Goal: Information Seeking & Learning: Learn about a topic

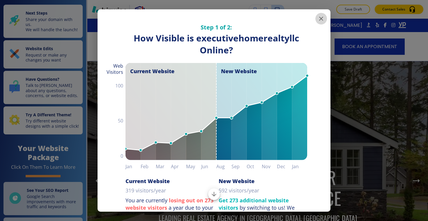
click at [320, 18] on icon "button" at bounding box center [321, 18] width 7 height 7
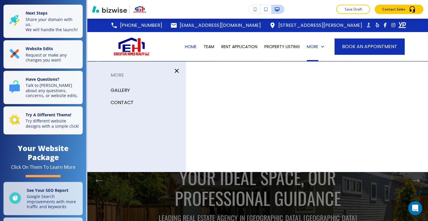
click at [116, 101] on p "CONTACT" at bounding box center [122, 102] width 23 height 9
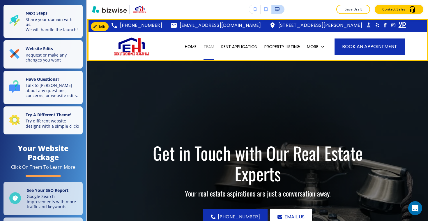
click at [214, 48] on p "TEAM" at bounding box center [209, 47] width 11 height 6
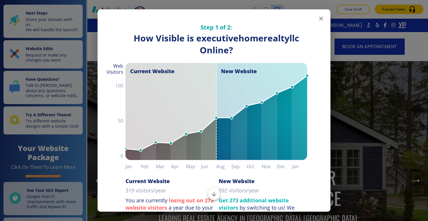
click at [319, 17] on icon "button" at bounding box center [321, 18] width 7 height 7
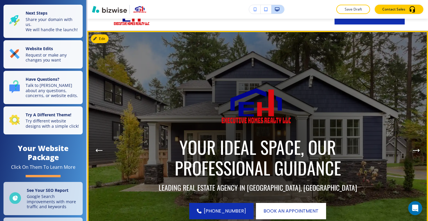
scroll to position [47, 0]
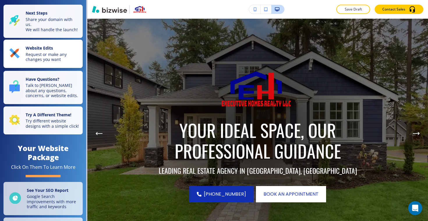
click at [57, 57] on button "Website Edits Request or make any changes you want" at bounding box center [42, 54] width 79 height 28
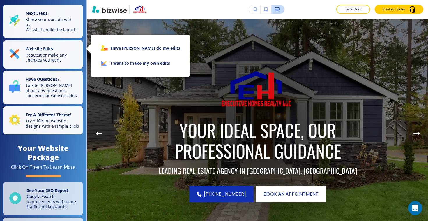
click at [124, 64] on li "I want to make my own edits" at bounding box center [140, 63] width 89 height 15
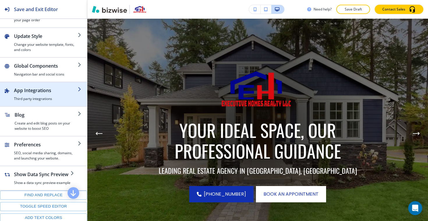
scroll to position [0, 0]
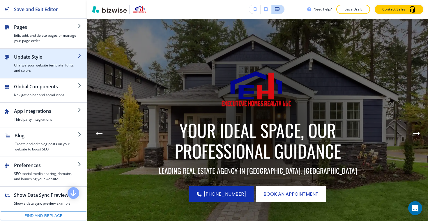
click at [47, 75] on div "button" at bounding box center [43, 75] width 87 height 5
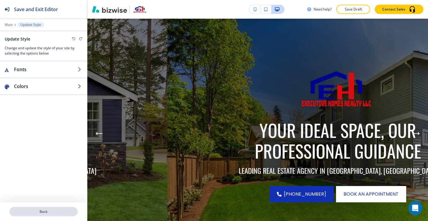
click at [56, 210] on p "Back" at bounding box center [43, 211] width 67 height 5
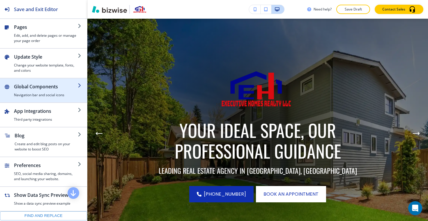
click at [48, 95] on h4 "Navigation bar and social icons" at bounding box center [46, 94] width 64 height 5
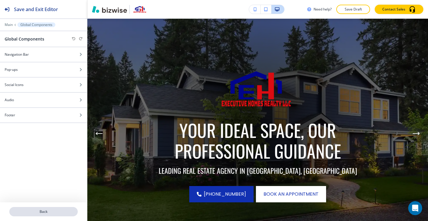
click at [41, 211] on p "Back" at bounding box center [43, 211] width 67 height 5
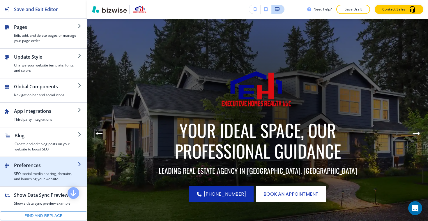
click at [50, 173] on h4 "SEO, social media sharing, domains, and launching your website." at bounding box center [46, 176] width 64 height 10
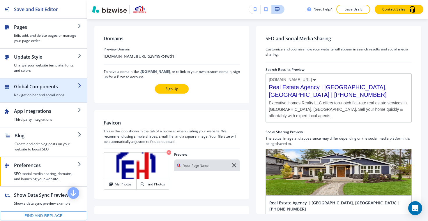
click at [57, 92] on h4 "Navigation bar and social icons" at bounding box center [46, 94] width 64 height 5
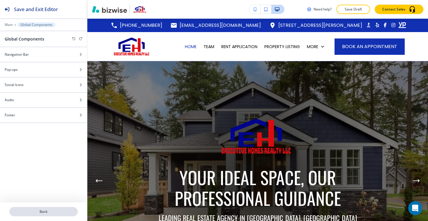
click at [54, 213] on p "Back" at bounding box center [43, 211] width 67 height 5
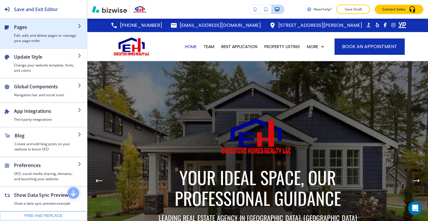
click at [47, 35] on h4 "Edit, add, and delete pages or manage your page order" at bounding box center [46, 38] width 64 height 10
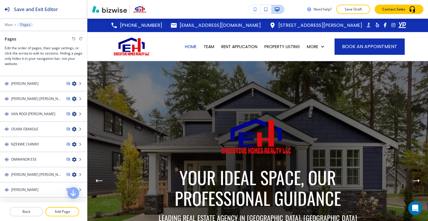
scroll to position [233, 0]
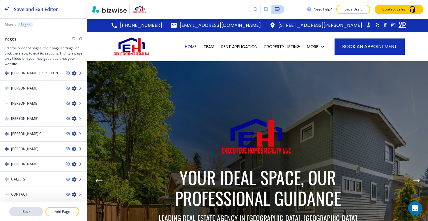
click at [33, 212] on p "Back" at bounding box center [26, 211] width 33 height 5
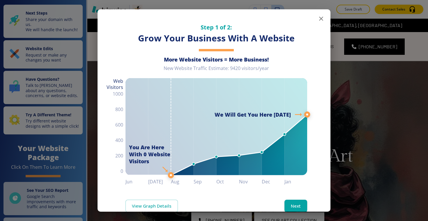
click at [320, 18] on icon "button" at bounding box center [321, 18] width 7 height 7
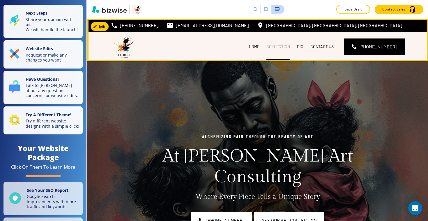
click at [286, 46] on p "COLLECTION" at bounding box center [279, 47] width 24 height 6
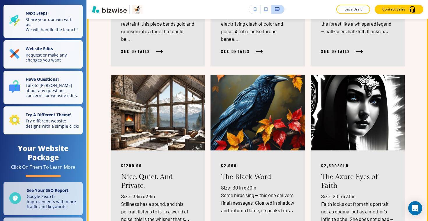
scroll to position [744, 0]
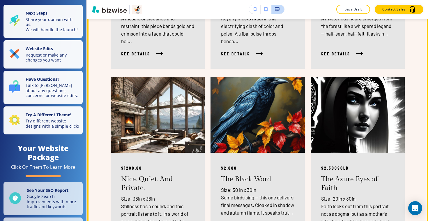
click at [278, 87] on img at bounding box center [257, 115] width 99 height 80
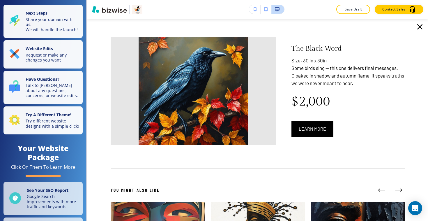
click at [422, 26] on icon "button" at bounding box center [419, 26] width 9 height 9
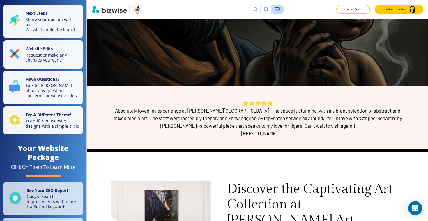
scroll to position [0, 0]
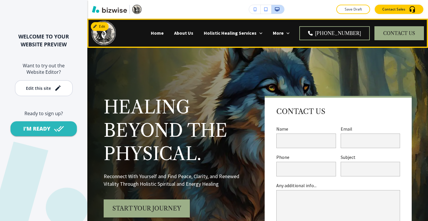
click at [146, 37] on div "Home" at bounding box center [157, 33] width 23 height 23
click at [151, 36] on p "Home" at bounding box center [157, 33] width 13 height 7
click at [151, 34] on p "Home" at bounding box center [157, 33] width 13 height 7
click at [151, 33] on p "Home" at bounding box center [157, 33] width 13 height 7
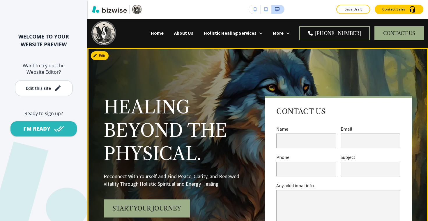
click at [210, 64] on div "Healing Beyond the Physical. Reconnect With Yourself and Find Peace, Clarity, a…" at bounding box center [251, 167] width 322 height 216
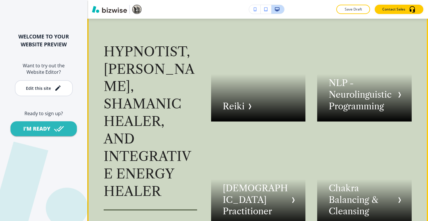
scroll to position [1075, 0]
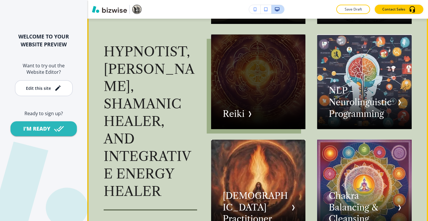
click at [257, 65] on div "button" at bounding box center [258, 81] width 95 height 95
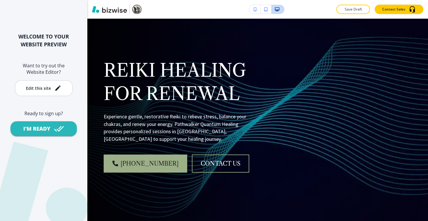
scroll to position [0, 0]
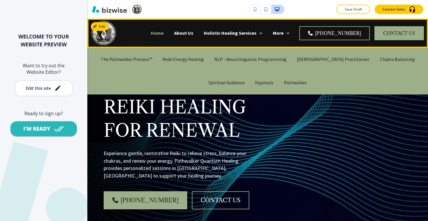
click at [151, 31] on p "Home" at bounding box center [157, 33] width 13 height 7
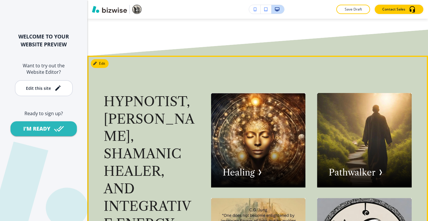
scroll to position [808, 0]
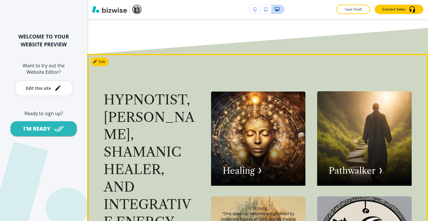
click at [237, 114] on div "button" at bounding box center [258, 138] width 95 height 95
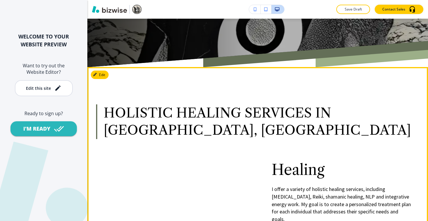
scroll to position [0, 0]
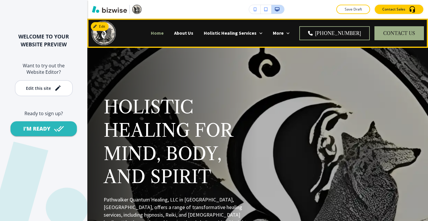
click at [151, 32] on p "Home" at bounding box center [157, 33] width 13 height 7
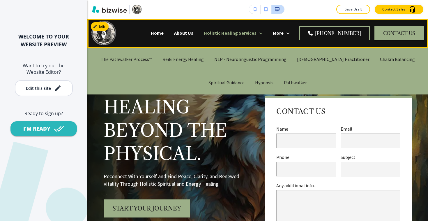
click at [216, 31] on p "Holistic Healing Services" at bounding box center [230, 33] width 53 height 7
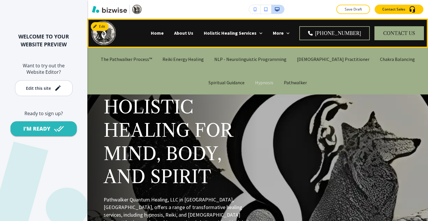
click at [255, 84] on p "Hypnosis" at bounding box center [264, 82] width 18 height 7
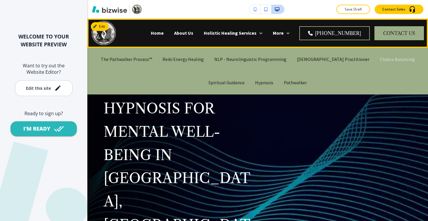
click at [380, 59] on p "Chakra Balancing" at bounding box center [397, 59] width 35 height 7
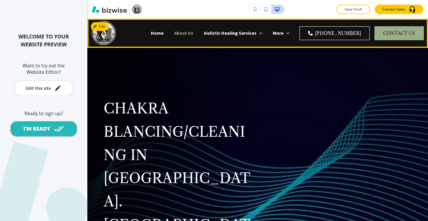
click at [174, 30] on p "About Us" at bounding box center [183, 33] width 19 height 7
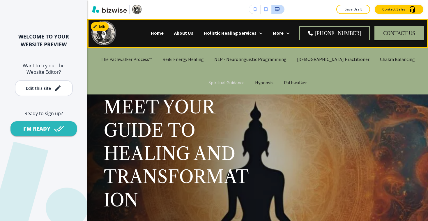
click at [245, 79] on p "Spiritual Guidance" at bounding box center [227, 82] width 36 height 7
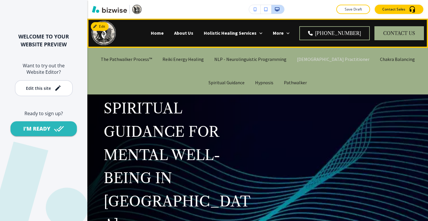
click at [306, 57] on p "[DEMOGRAPHIC_DATA] Practitioner" at bounding box center [333, 59] width 73 height 7
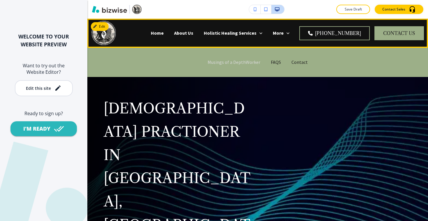
click at [245, 63] on p "Musings of a DepthWorker" at bounding box center [234, 62] width 53 height 7
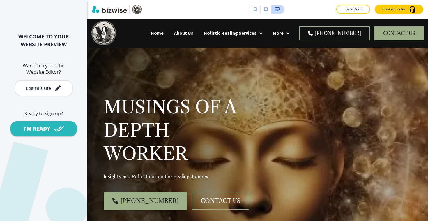
click at [256, 7] on icon "button" at bounding box center [255, 9] width 3 height 4
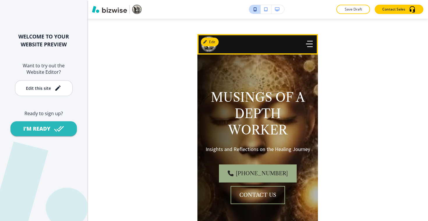
click at [307, 41] on icon "button" at bounding box center [310, 41] width 6 height 0
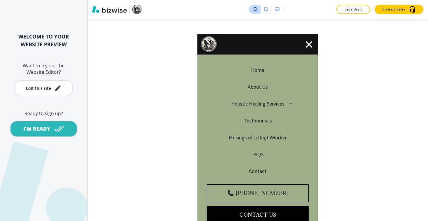
click at [259, 71] on p "Home" at bounding box center [257, 70] width 13 height 8
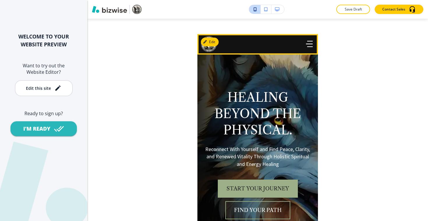
click at [306, 44] on icon "button" at bounding box center [309, 44] width 7 height 0
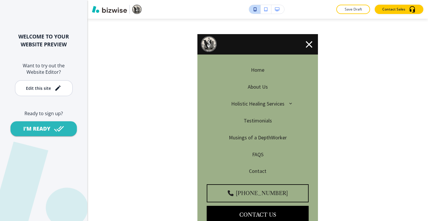
click at [271, 101] on p "Holistic Healing Services" at bounding box center [257, 104] width 53 height 8
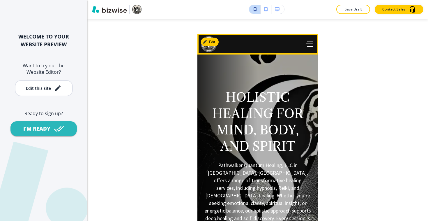
click at [304, 47] on button "button" at bounding box center [309, 43] width 11 height 11
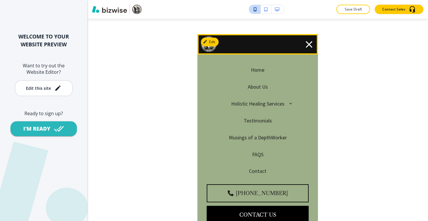
click at [313, 41] on icon "button" at bounding box center [309, 44] width 11 height 11
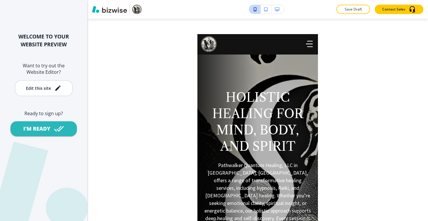
click at [277, 10] on icon "button" at bounding box center [277, 9] width 5 height 4
